Goal: Task Accomplishment & Management: Use online tool/utility

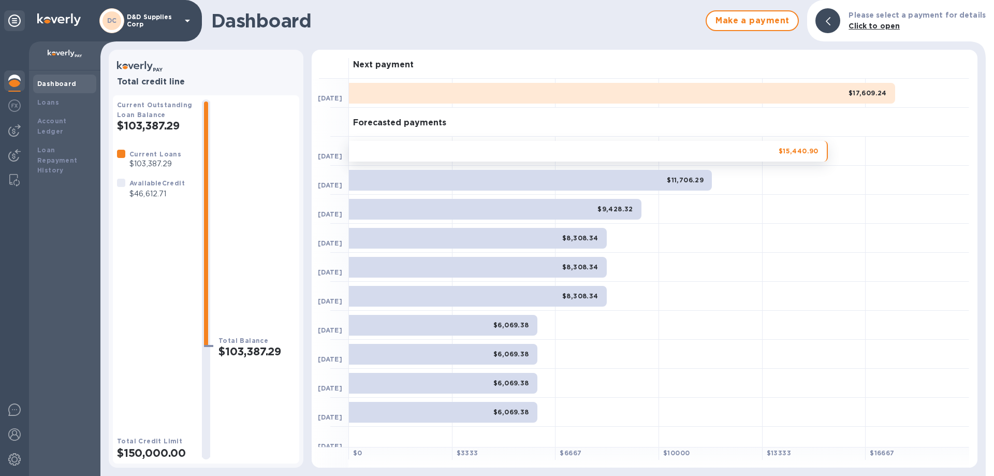
click at [154, 21] on p "D&D Supplies Corp" at bounding box center [153, 20] width 52 height 15
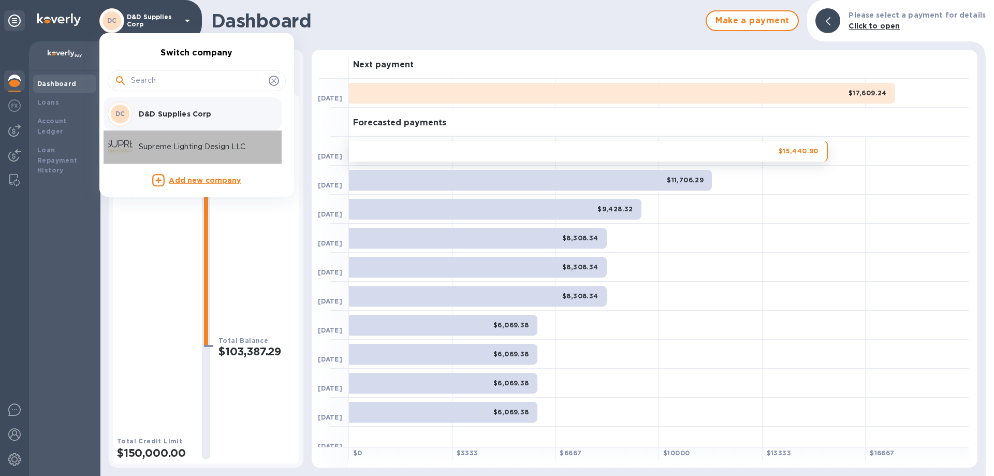
click at [163, 156] on div "Supreme Lighting Design LLC" at bounding box center [189, 147] width 162 height 25
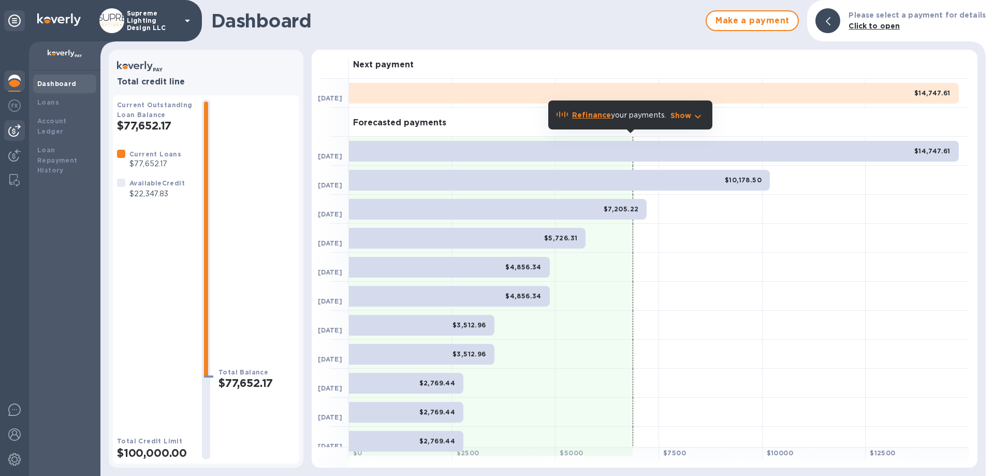
click at [15, 132] on img at bounding box center [14, 130] width 12 height 12
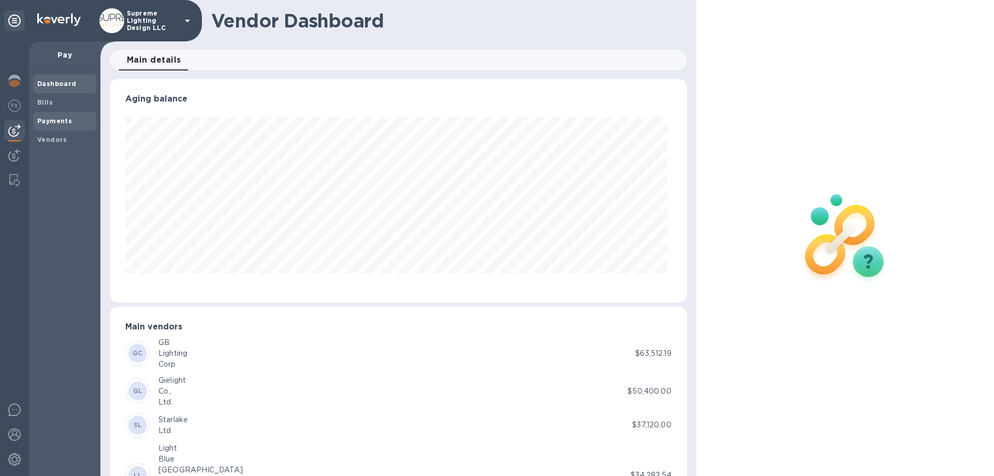
scroll to position [224, 573]
click at [51, 126] on span "Payments" at bounding box center [54, 121] width 35 height 10
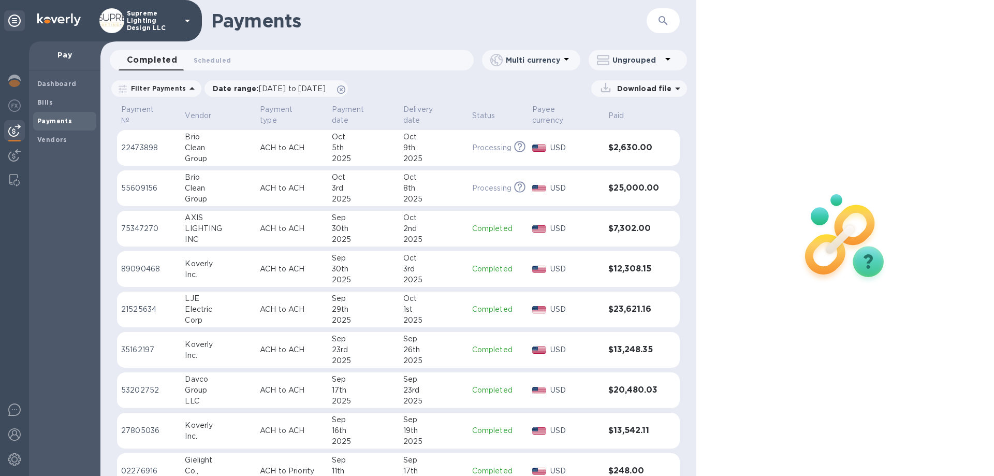
scroll to position [52, 0]
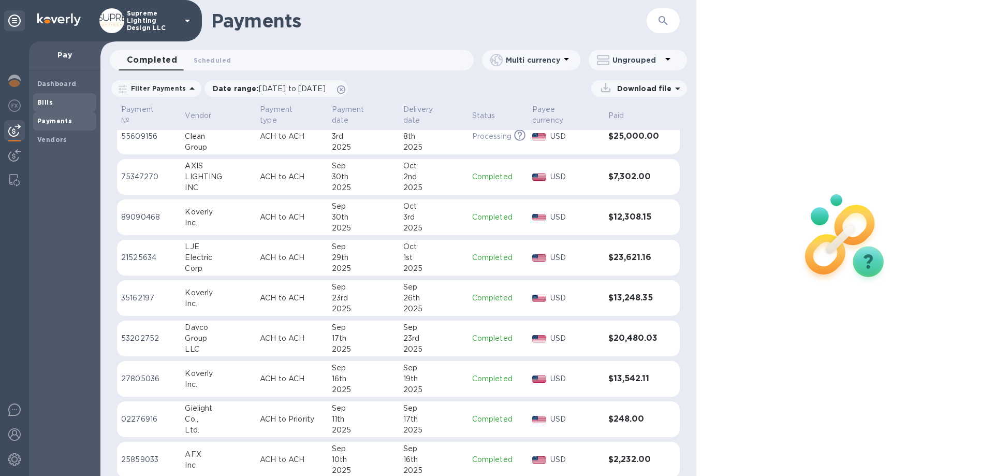
click at [51, 100] on b "Bills" at bounding box center [45, 102] width 16 height 8
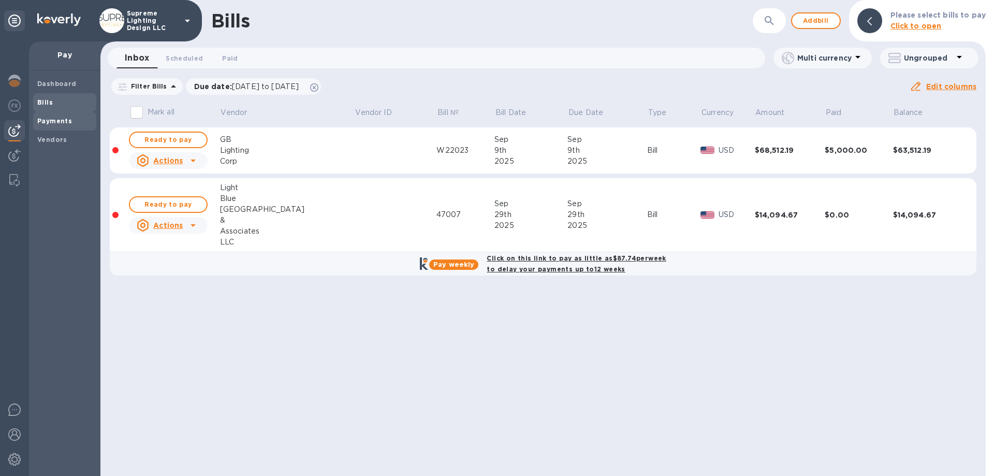
click at [59, 121] on b "Payments" at bounding box center [54, 121] width 35 height 8
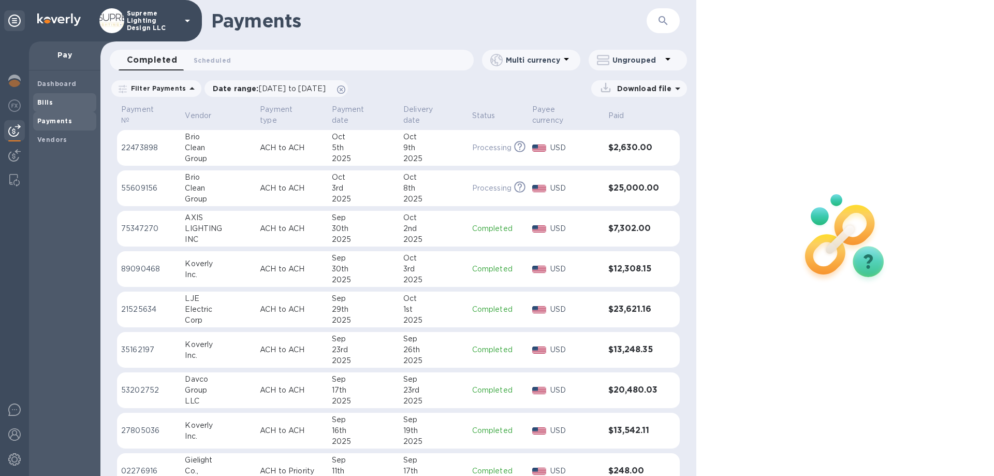
click at [53, 103] on span "Bills" at bounding box center [64, 102] width 55 height 10
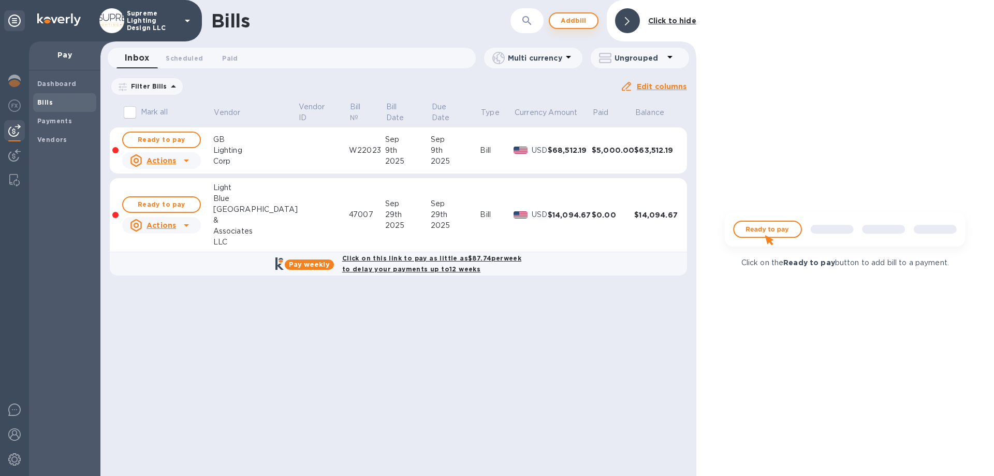
click at [582, 24] on span "Add bill" at bounding box center [573, 21] width 31 height 12
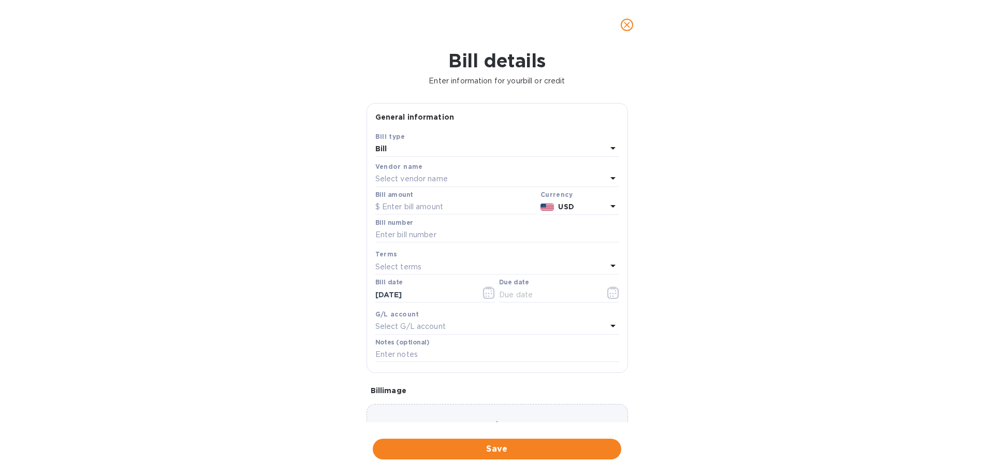
click at [421, 175] on p "Select vendor name" at bounding box center [412, 179] width 73 height 11
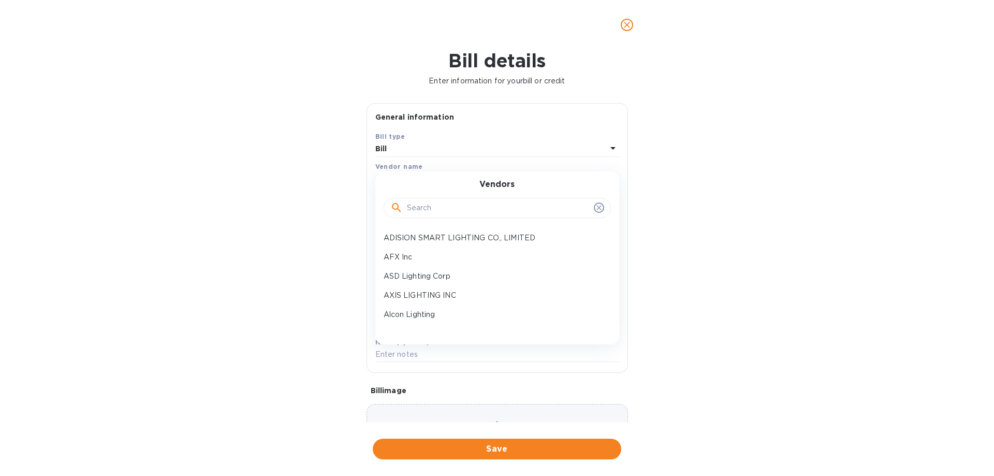
click at [421, 213] on input "text" at bounding box center [498, 208] width 183 height 16
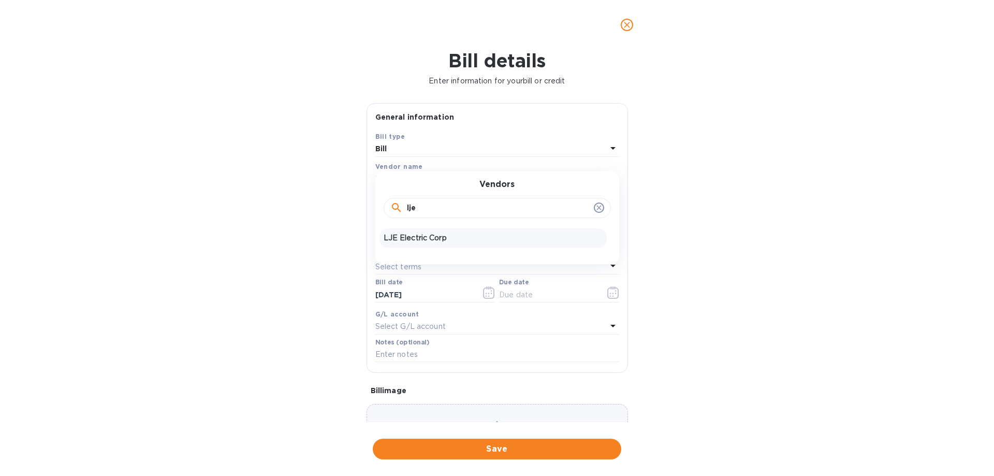
type input "lje"
click at [432, 238] on p "LJE Electric Corp" at bounding box center [493, 238] width 219 height 11
click at [416, 206] on input "text" at bounding box center [456, 207] width 161 height 16
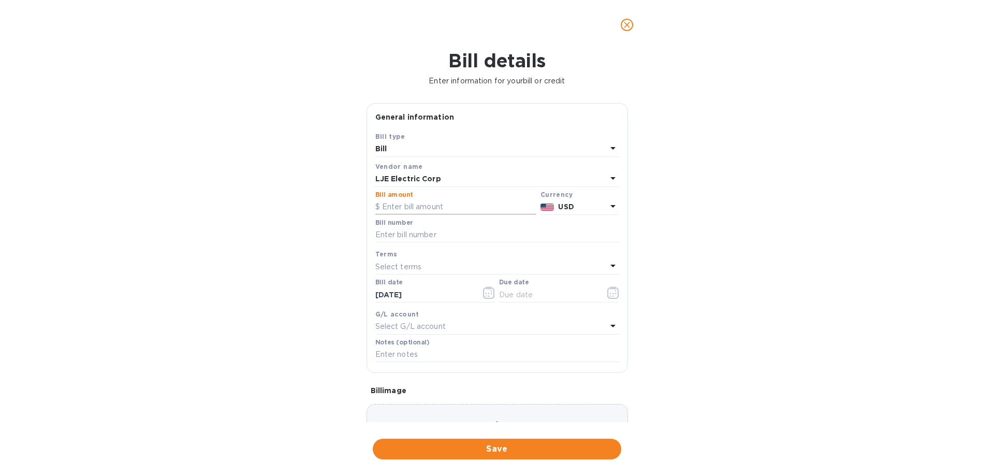
click at [425, 207] on input "text" at bounding box center [456, 207] width 161 height 16
type input "17,390"
click at [439, 227] on input "text" at bounding box center [498, 235] width 244 height 16
type input "10525"
click at [613, 293] on icon "button" at bounding box center [614, 292] width 12 height 12
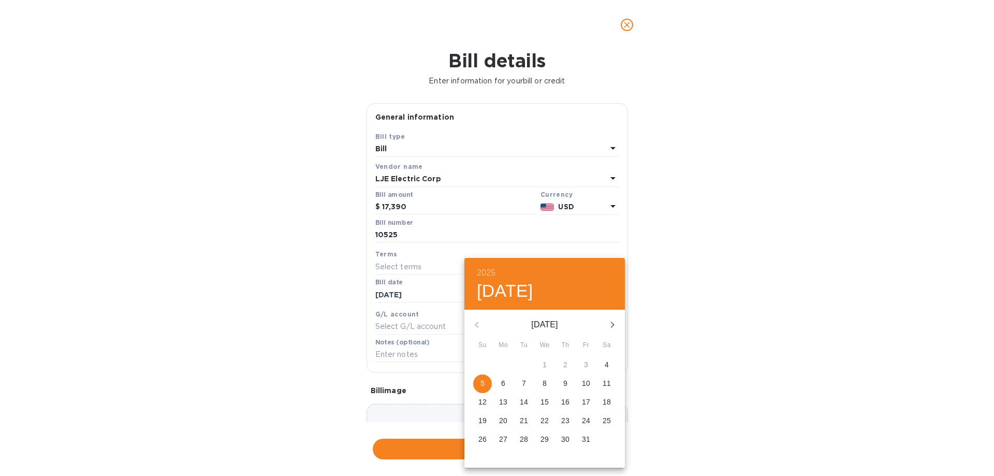
click at [477, 381] on span "5" at bounding box center [482, 383] width 19 height 10
type input "[DATE]"
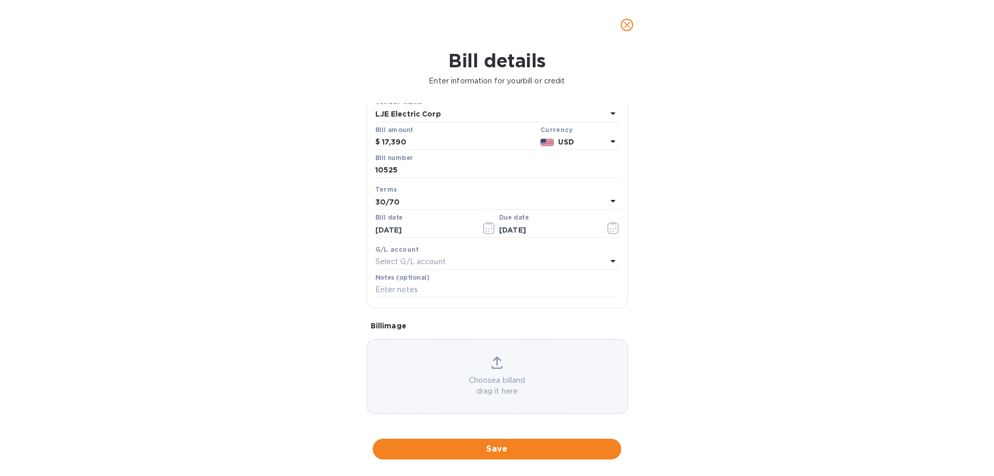
scroll to position [69, 0]
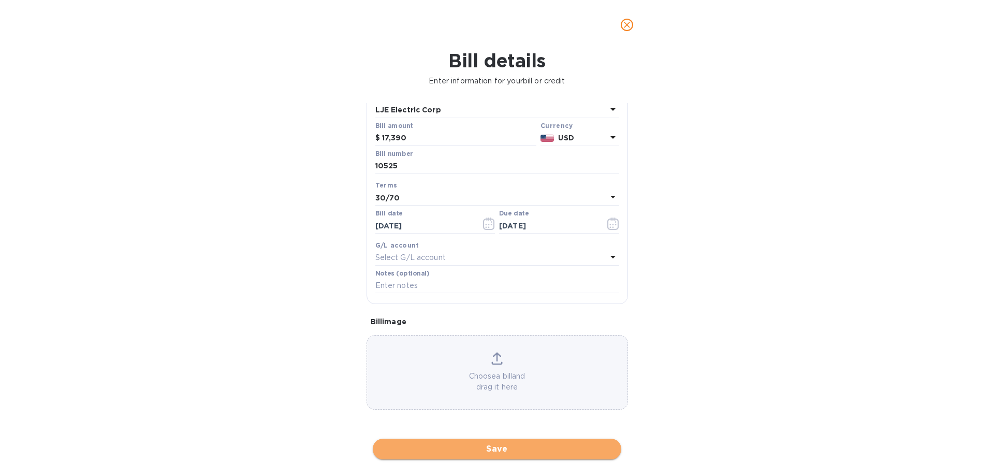
click at [503, 450] on span "Save" at bounding box center [497, 449] width 232 height 12
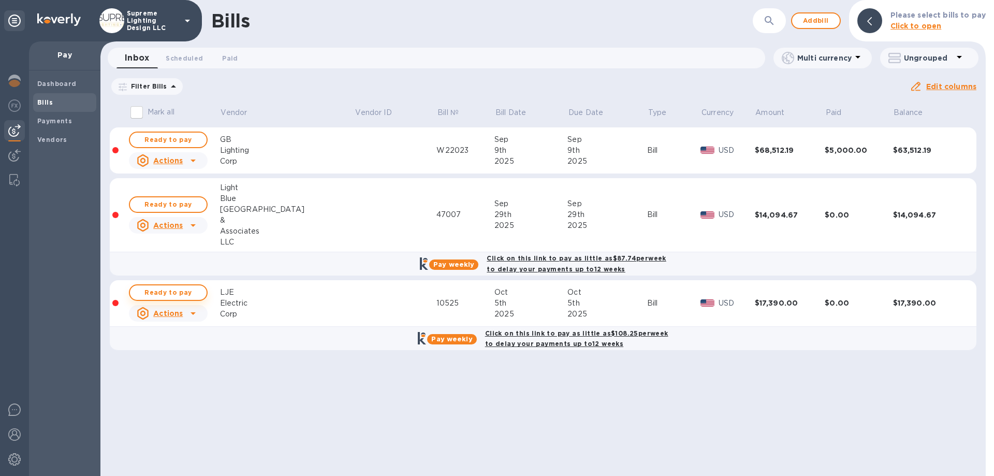
click at [171, 293] on span "Ready to pay" at bounding box center [168, 292] width 60 height 12
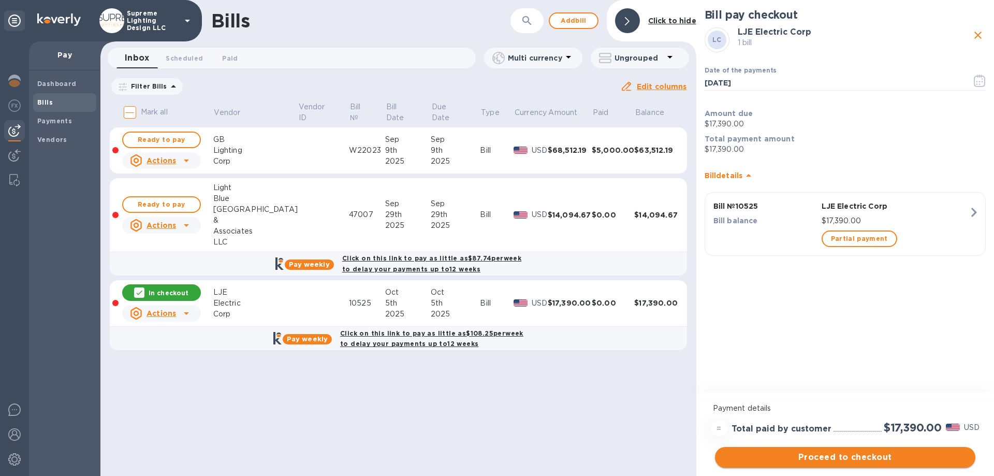
click at [843, 461] on span "Proceed to checkout" at bounding box center [846, 457] width 244 height 12
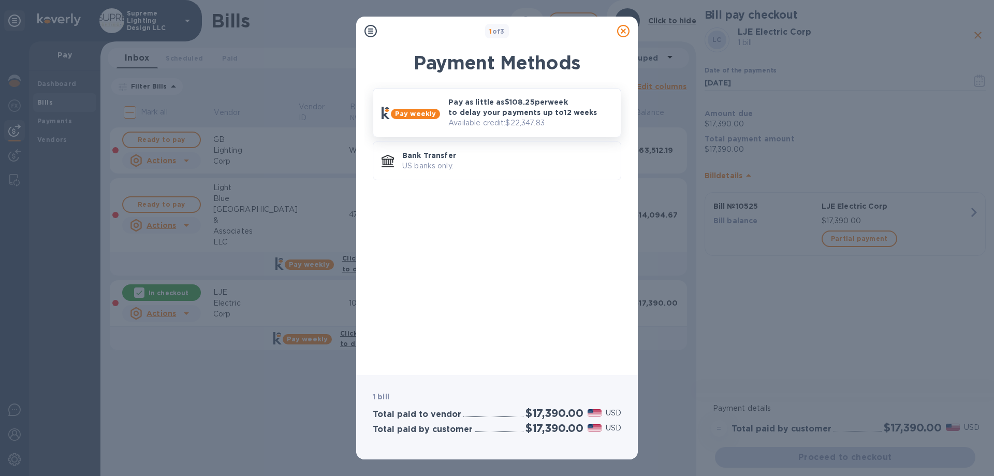
click at [500, 118] on p "Available credit: $22,347.83" at bounding box center [531, 123] width 164 height 11
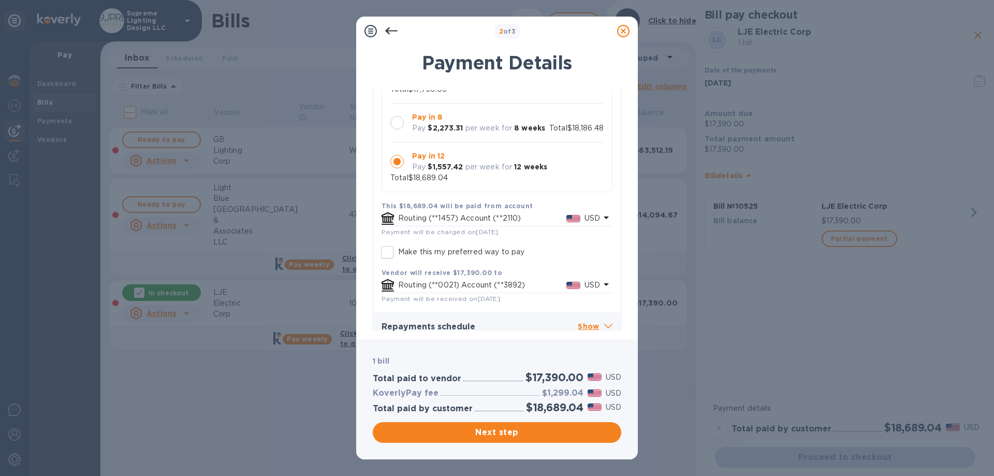
scroll to position [141, 0]
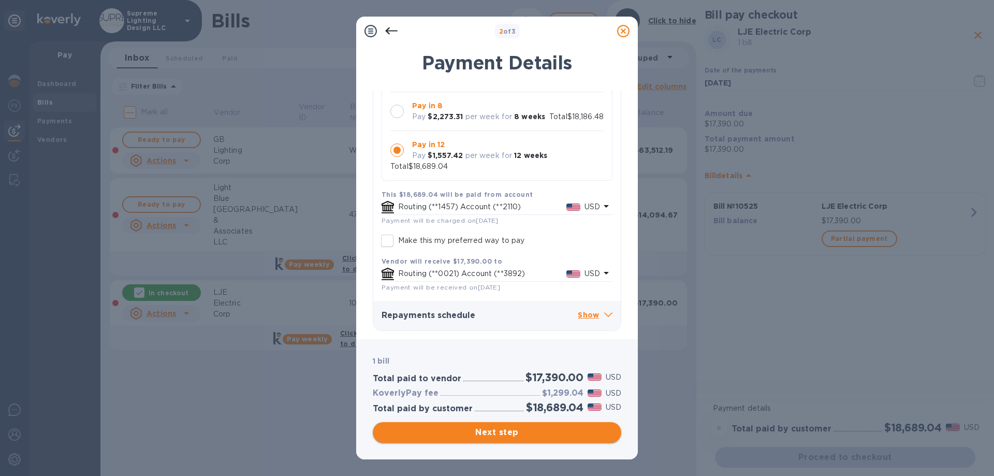
click at [484, 435] on span "Next step" at bounding box center [497, 432] width 232 height 12
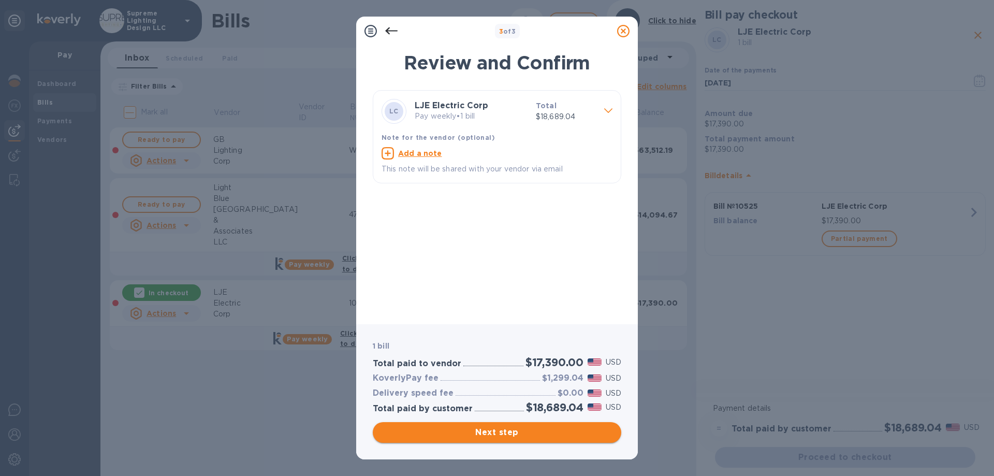
click at [506, 434] on span "Next step" at bounding box center [497, 432] width 232 height 12
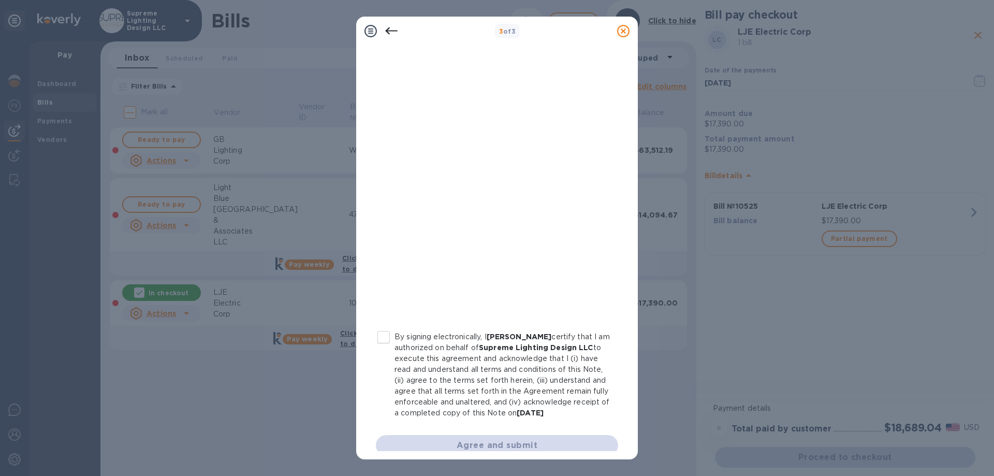
scroll to position [114, 0]
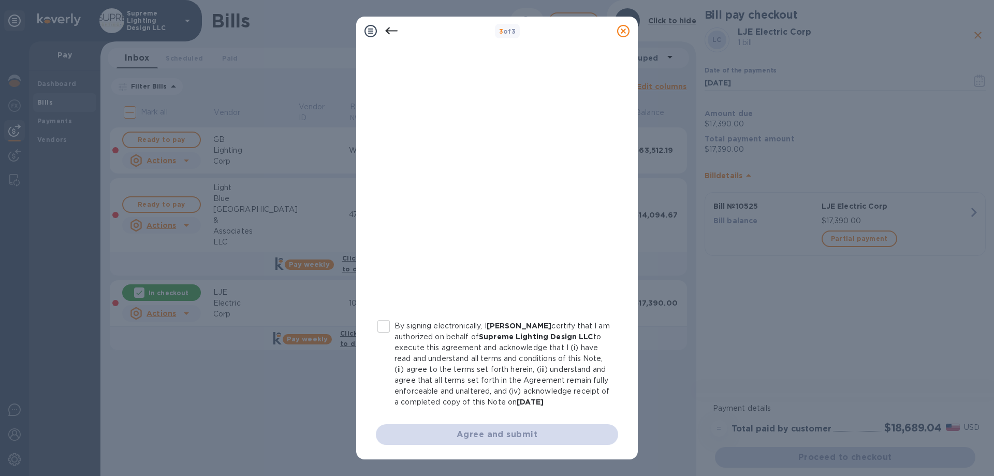
click at [381, 315] on input "By signing electronically, I [PERSON_NAME] certify that I am authorized on beha…" at bounding box center [384, 326] width 22 height 22
checkbox input "true"
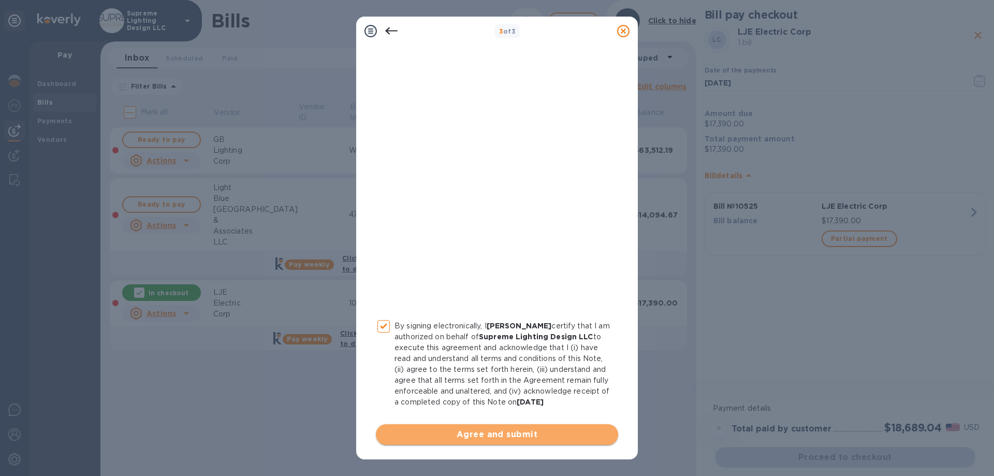
click at [510, 431] on span "Agree and submit" at bounding box center [497, 434] width 226 height 12
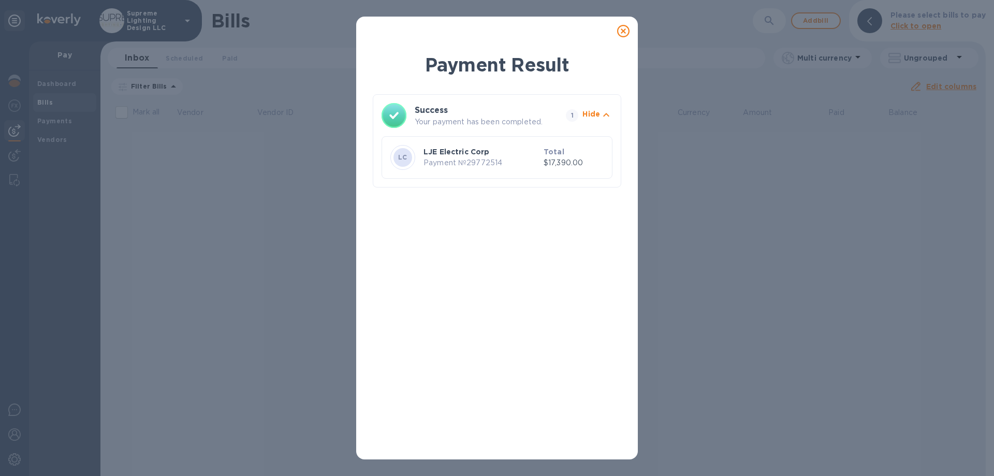
click at [627, 32] on icon at bounding box center [623, 31] width 12 height 12
